Goal: Find specific page/section: Find specific page/section

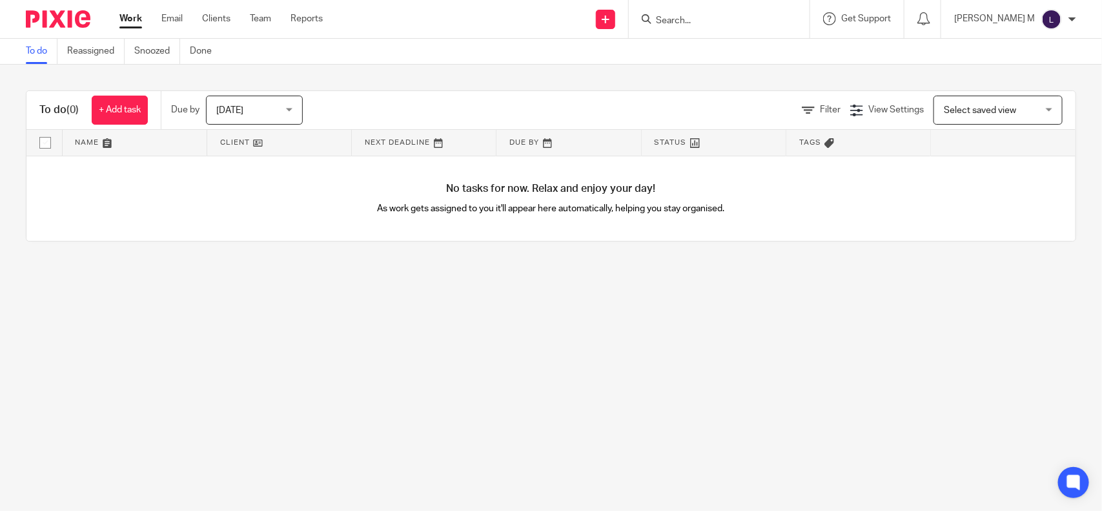
click at [680, 18] on input "Search" at bounding box center [713, 21] width 116 height 12
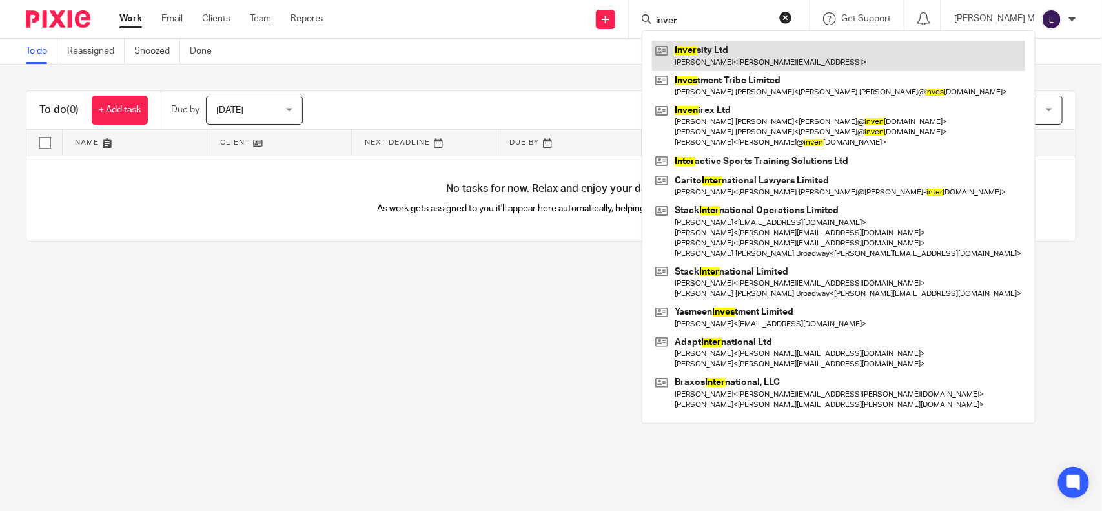
type input "inver"
click at [741, 60] on link at bounding box center [838, 56] width 373 height 30
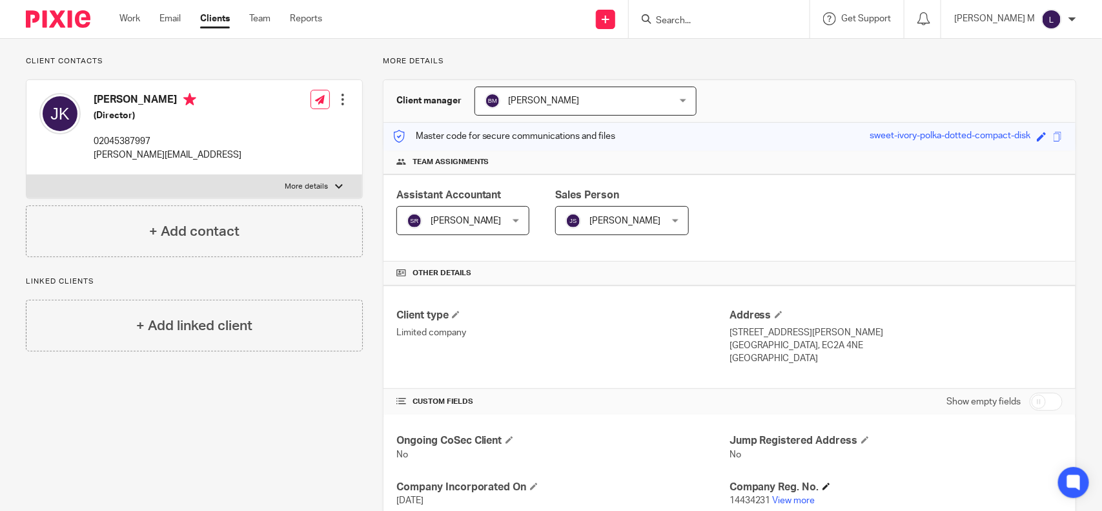
scroll to position [114, 0]
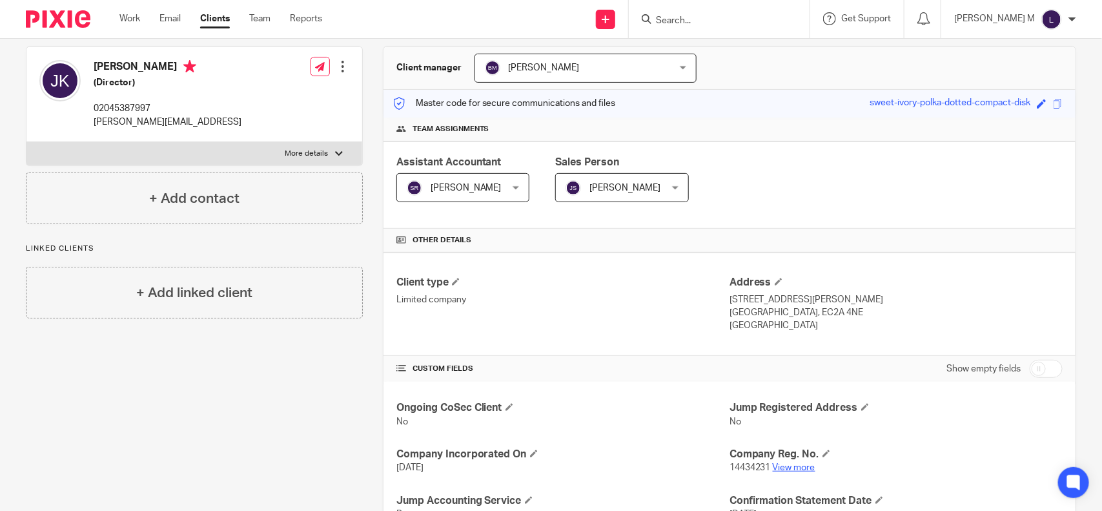
click at [796, 469] on link "View more" at bounding box center [794, 467] width 43 height 9
